Goal: Find contact information: Find contact information

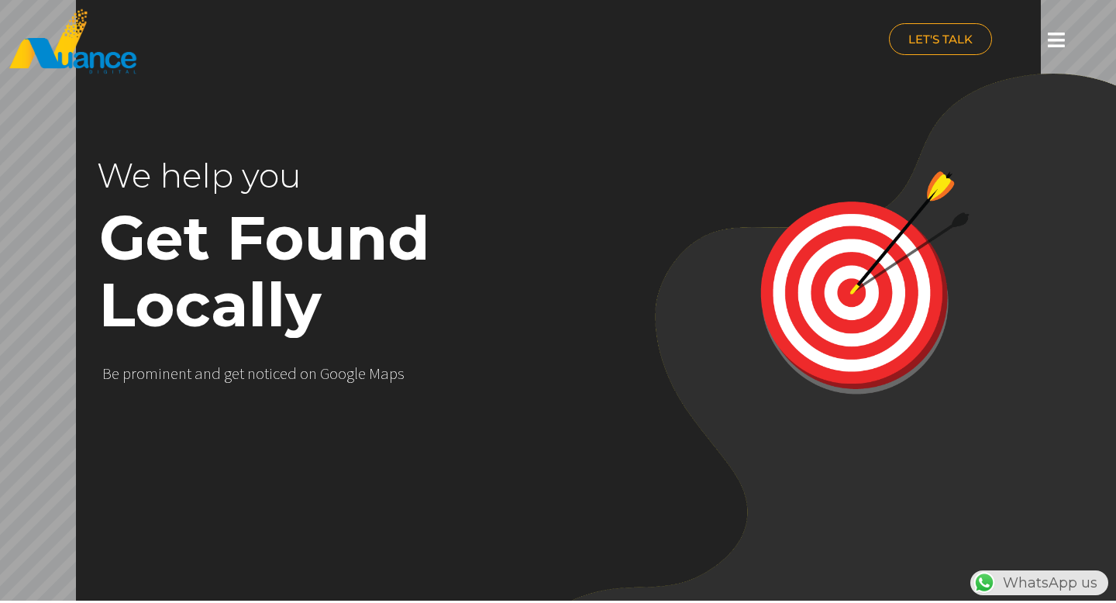
scroll to position [0, 408]
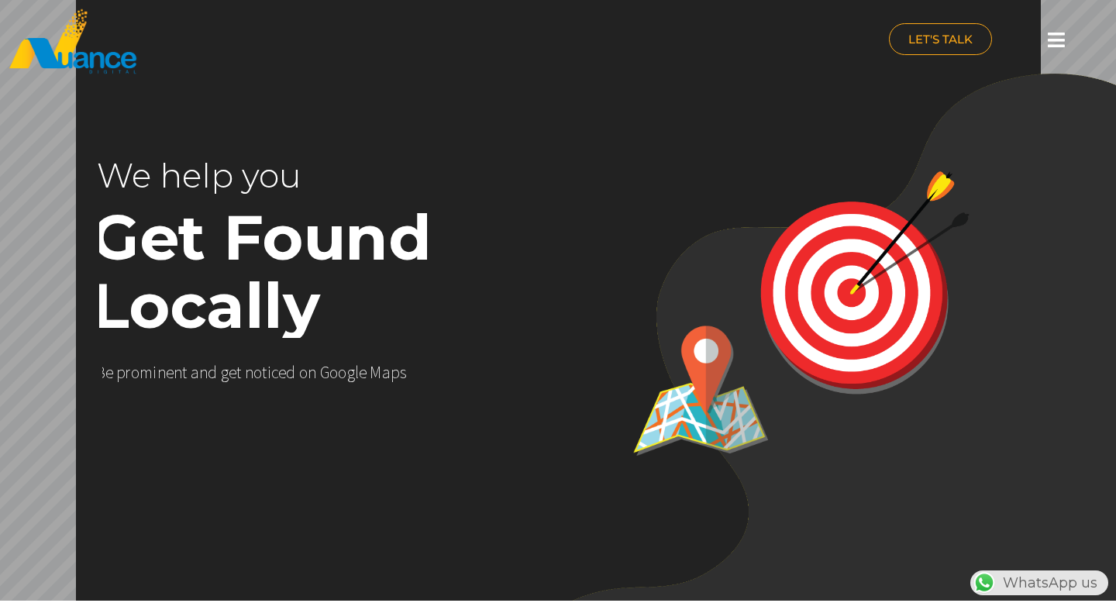
click at [1056, 40] on icon at bounding box center [1055, 39] width 17 height 19
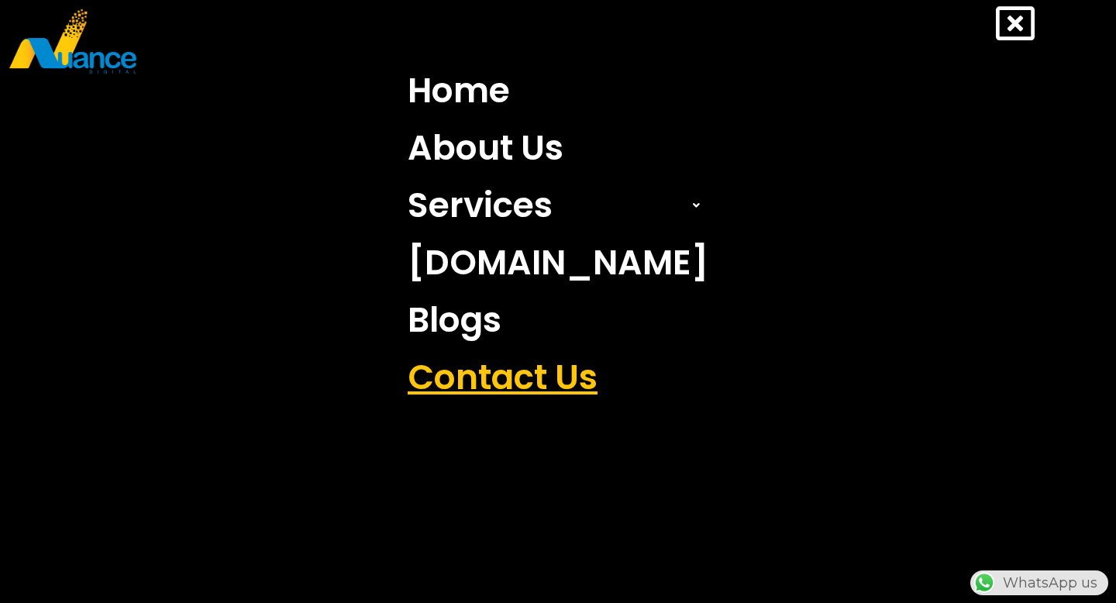
click at [586, 377] on link "Contact Us" at bounding box center [558, 377] width 324 height 57
